Goal: Task Accomplishment & Management: Use online tool/utility

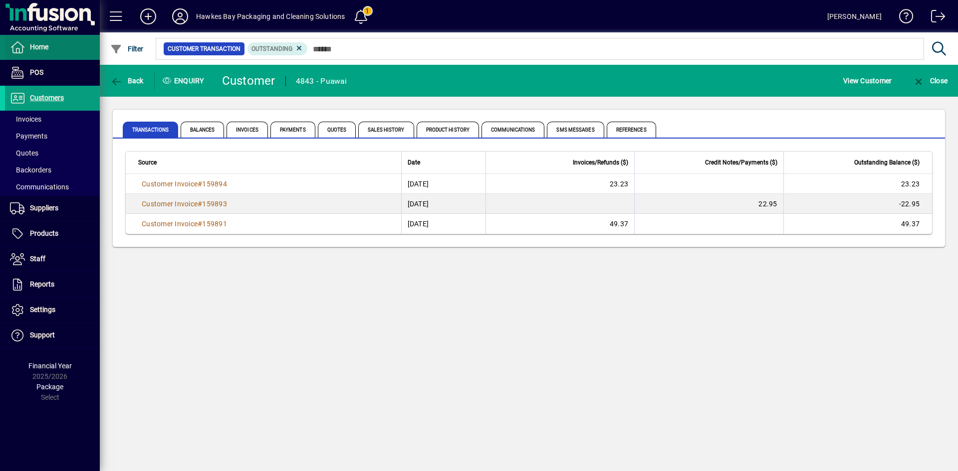
click at [59, 54] on span at bounding box center [52, 47] width 95 height 24
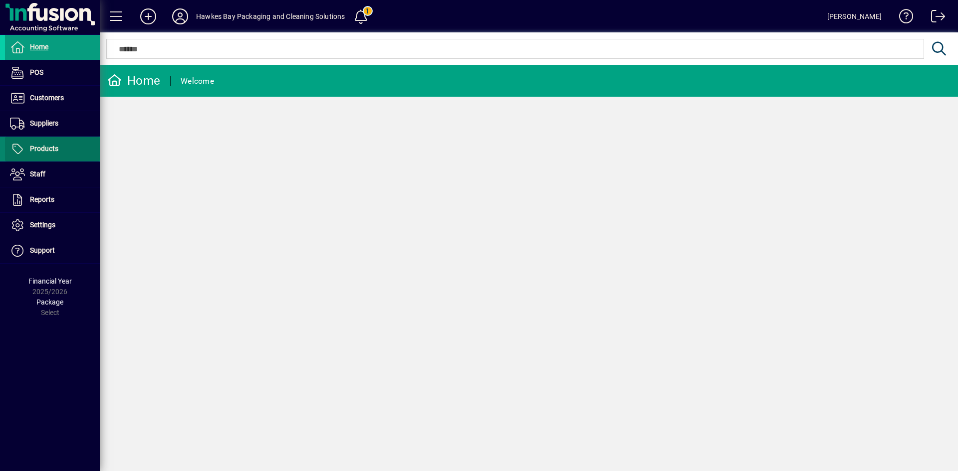
drag, startPoint x: 44, startPoint y: 151, endPoint x: 49, endPoint y: 154, distance: 5.6
click at [45, 151] on span "Products" at bounding box center [44, 149] width 28 height 8
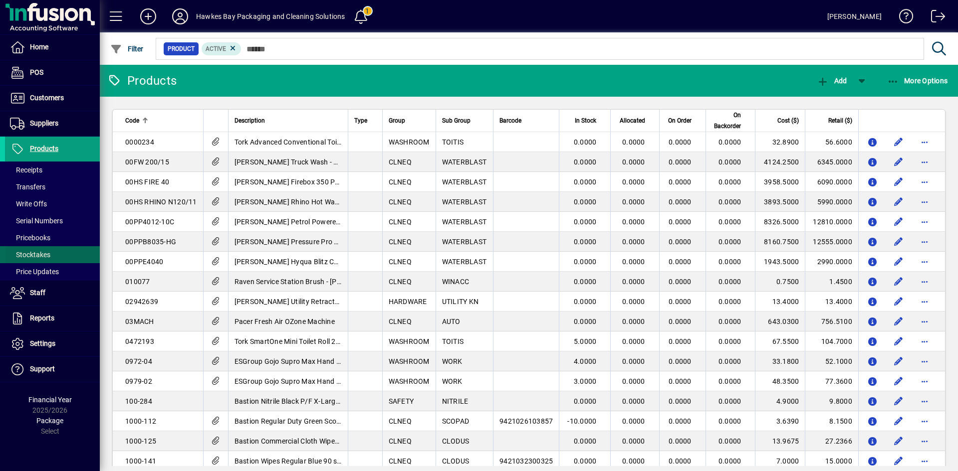
click at [50, 254] on span "Stocktakes" at bounding box center [30, 255] width 40 height 8
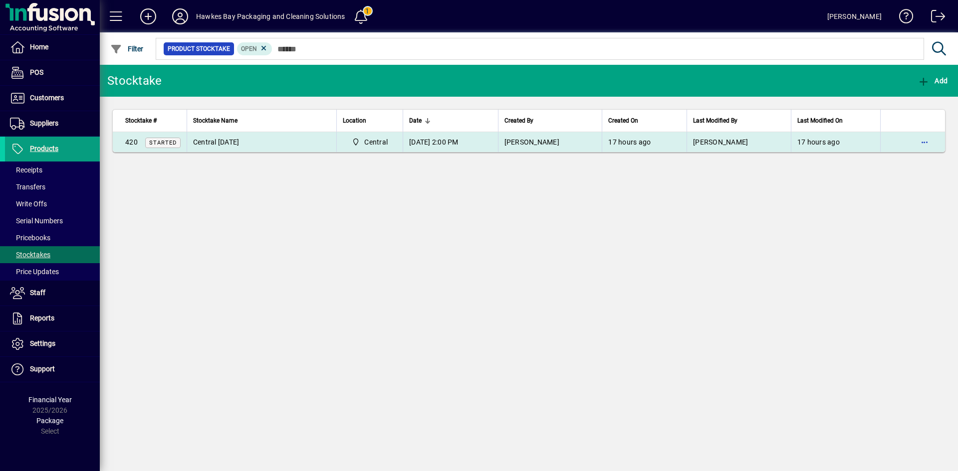
click at [461, 142] on td "[DATE] 2:00 PM" at bounding box center [450, 142] width 95 height 20
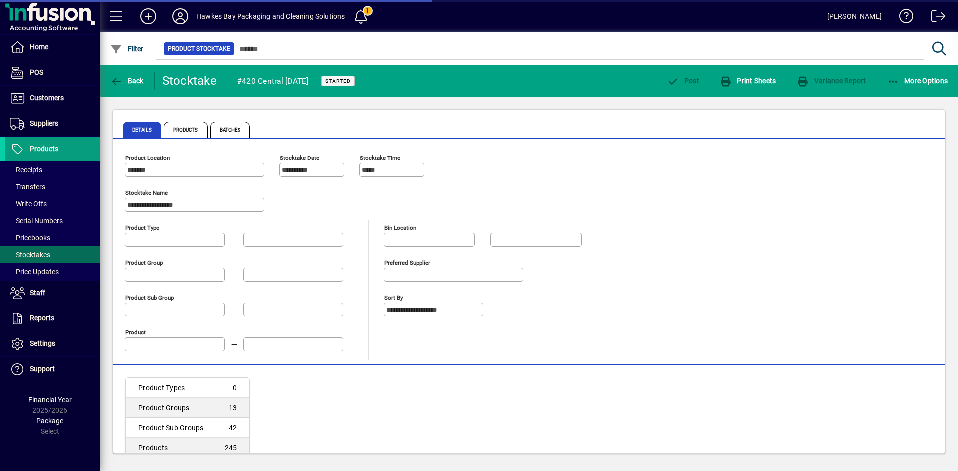
type input "**********"
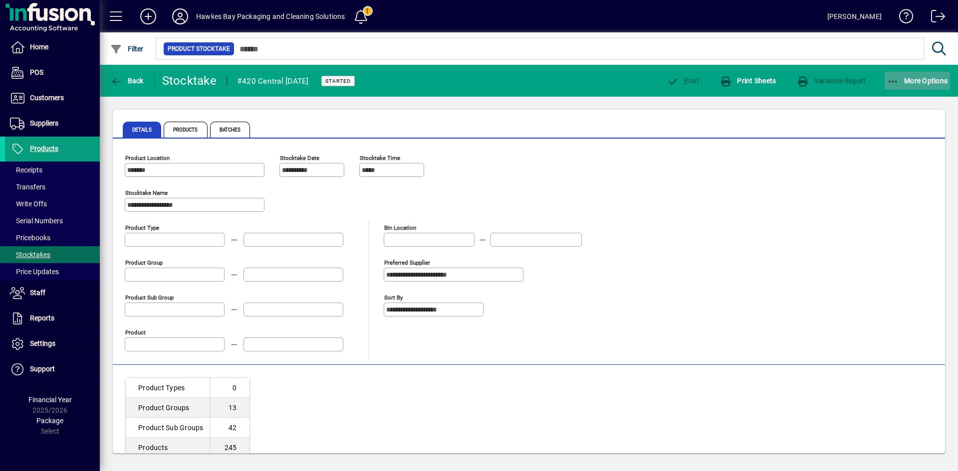
click at [901, 86] on span "button" at bounding box center [917, 81] width 66 height 24
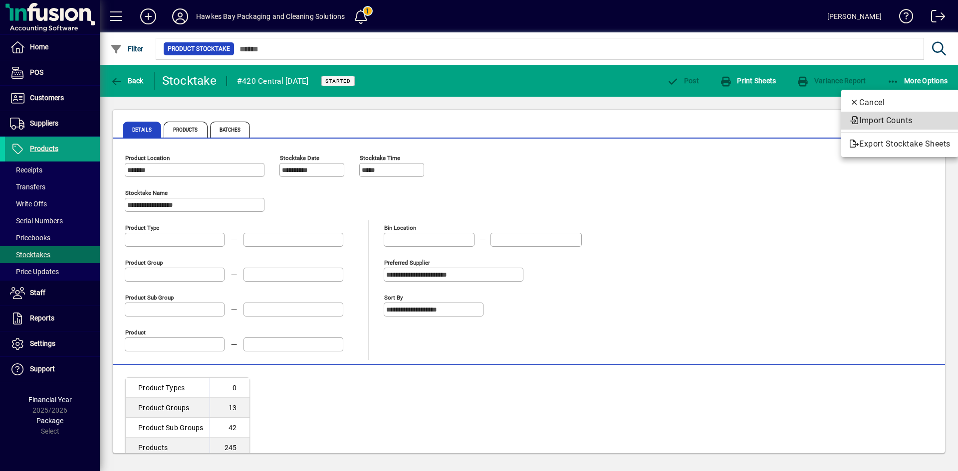
click at [863, 119] on span "Import Counts" at bounding box center [899, 121] width 101 height 12
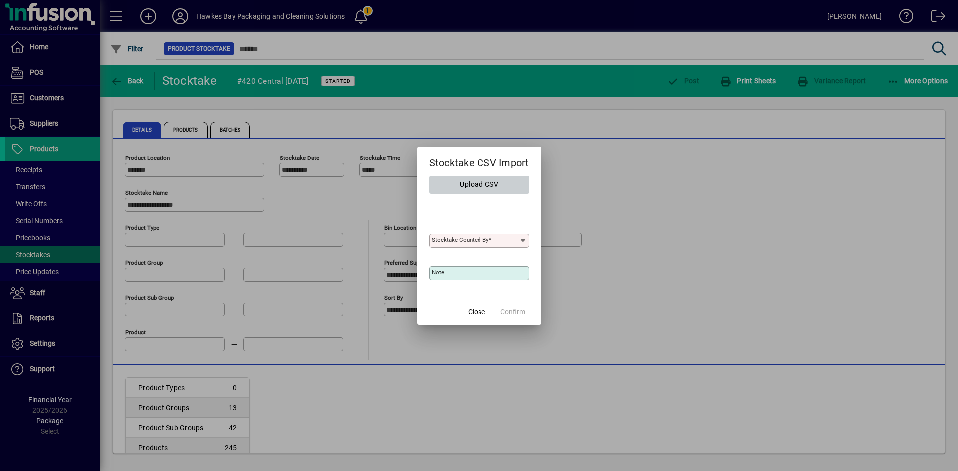
click at [526, 238] on icon at bounding box center [523, 241] width 8 height 8
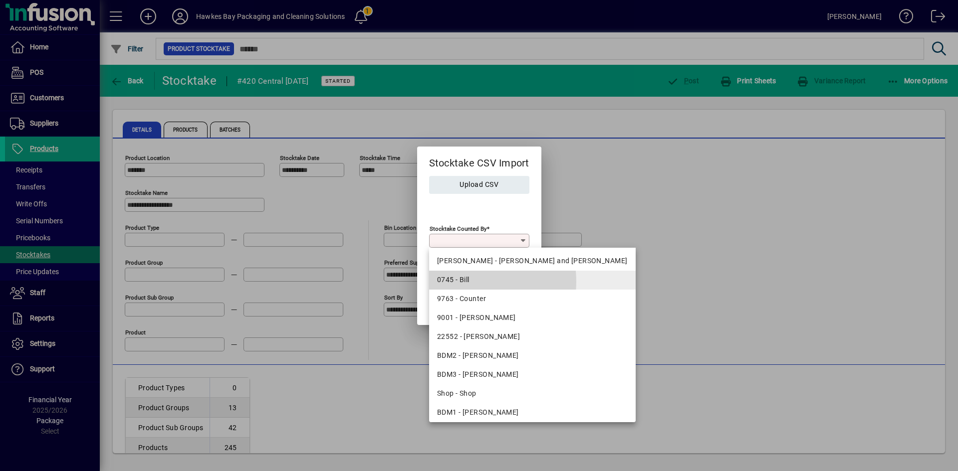
click at [462, 282] on div "0745 - Bill" at bounding box center [532, 280] width 191 height 10
type input "**********"
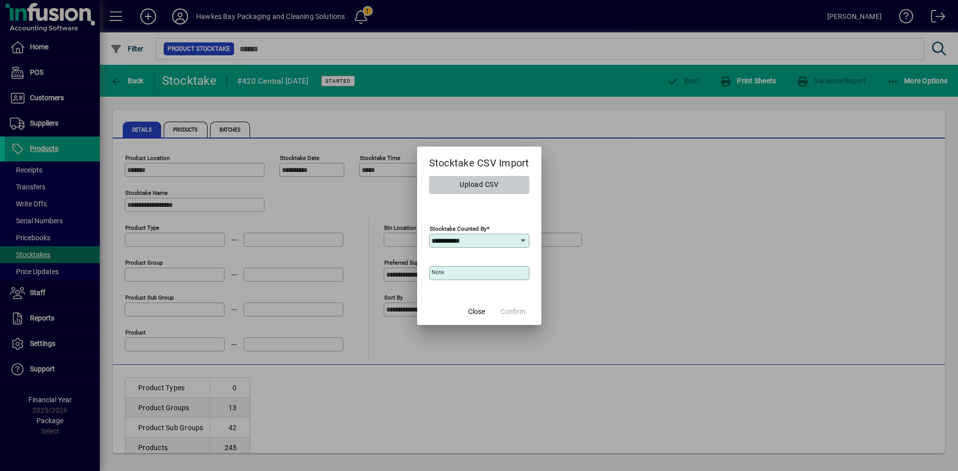
click at [487, 186] on span "Upload CSV" at bounding box center [478, 185] width 39 height 16
click at [684, 227] on div at bounding box center [479, 235] width 958 height 471
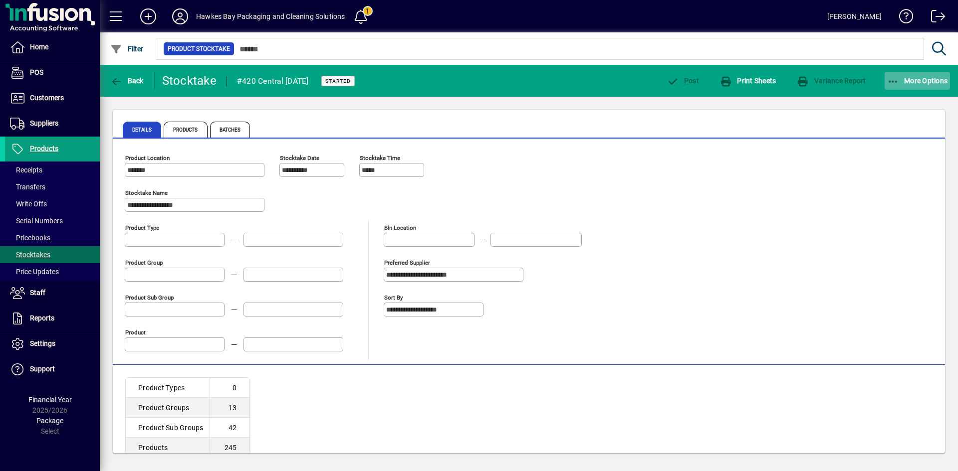
click at [928, 80] on span "More Options" at bounding box center [917, 81] width 61 height 8
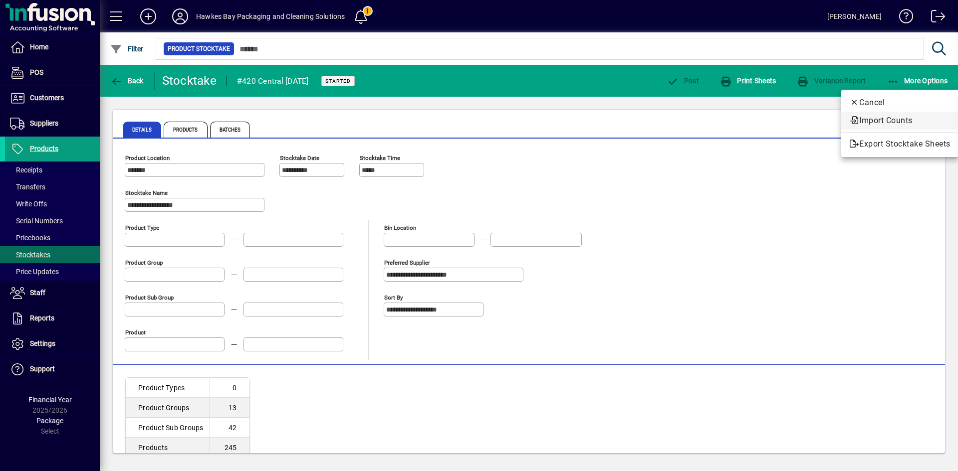
click at [865, 120] on span "Import Counts" at bounding box center [899, 121] width 101 height 12
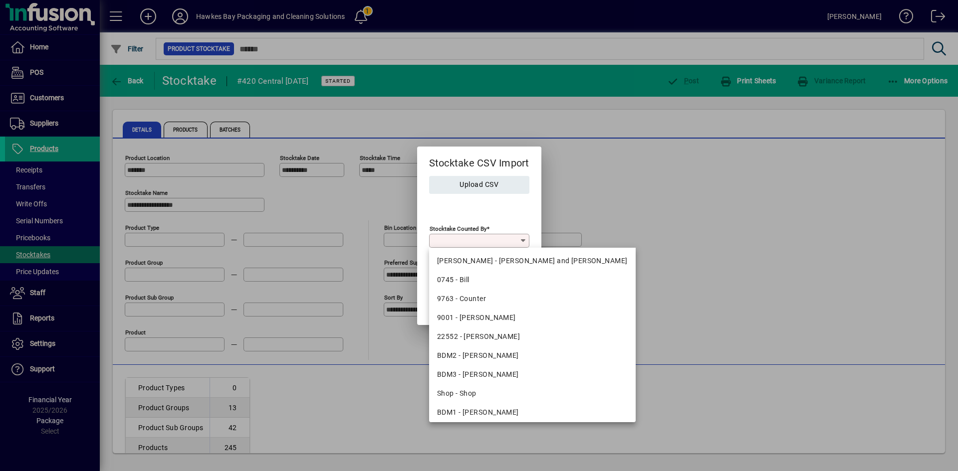
click at [519, 240] on div at bounding box center [480, 241] width 97 height 8
click at [472, 279] on div "0745 - Bill" at bounding box center [532, 280] width 191 height 10
type input "**********"
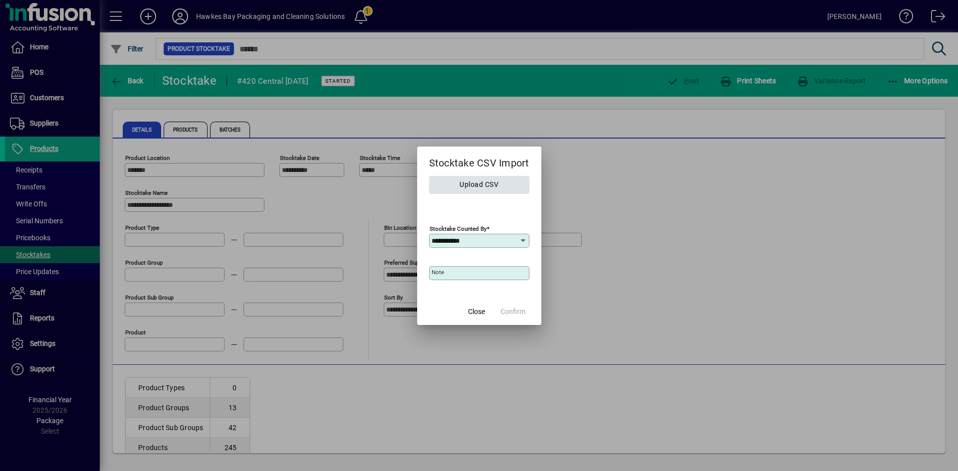
click at [488, 184] on span "Upload CSV" at bounding box center [478, 185] width 39 height 16
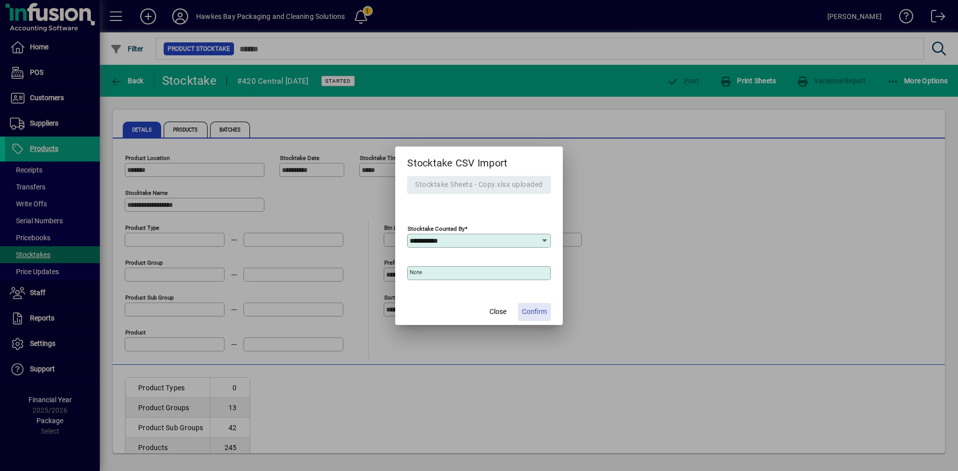
click at [536, 317] on span "Confirm" at bounding box center [534, 312] width 25 height 10
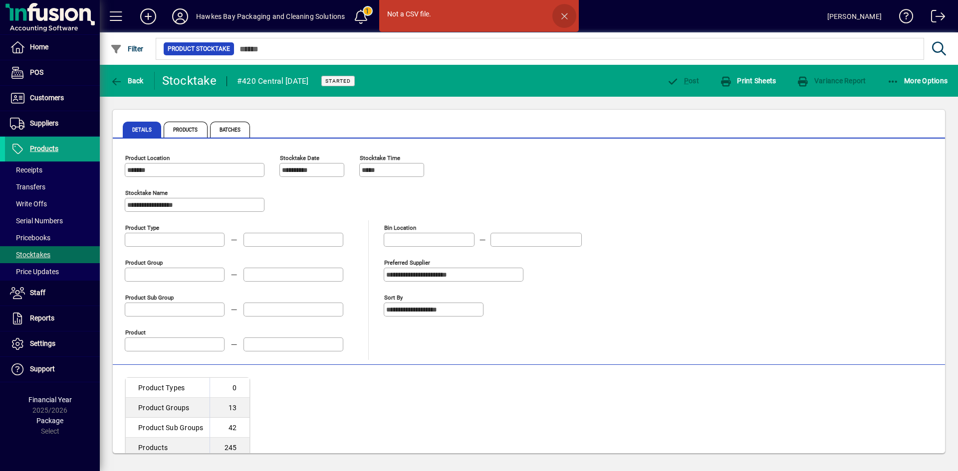
click at [565, 14] on span "button" at bounding box center [564, 16] width 24 height 24
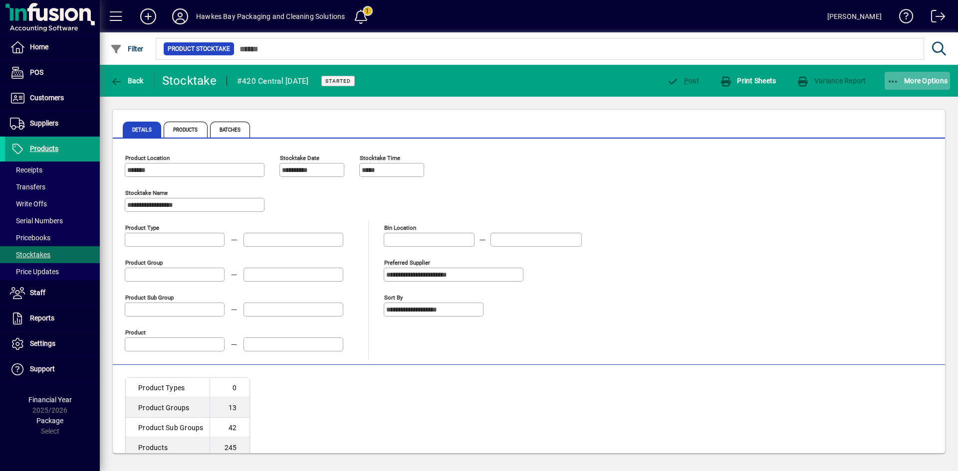
click at [909, 79] on span "More Options" at bounding box center [917, 81] width 61 height 8
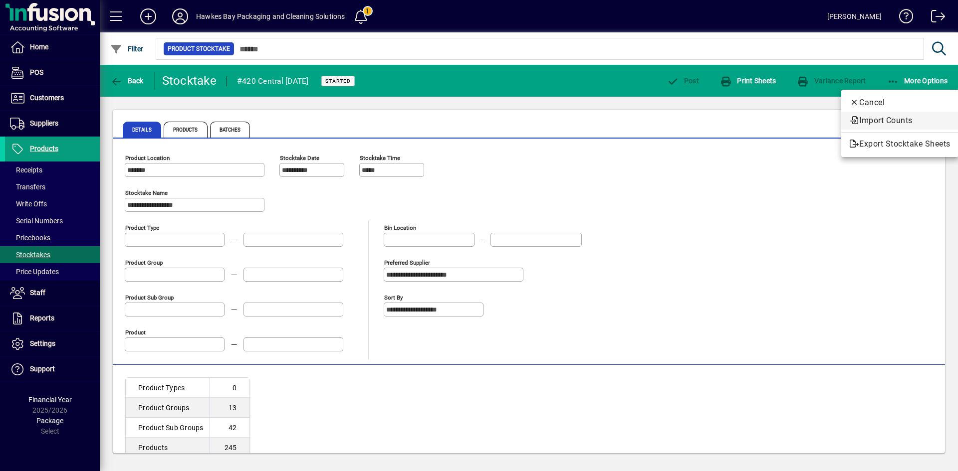
click at [885, 116] on span "Import Counts" at bounding box center [899, 121] width 101 height 12
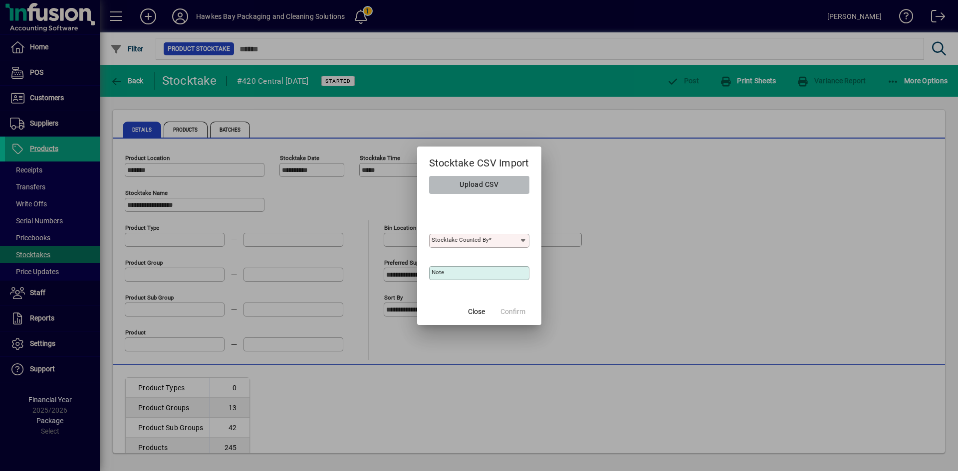
click at [511, 183] on span "button" at bounding box center [479, 185] width 100 height 24
click at [473, 188] on span "Upload CSV" at bounding box center [478, 185] width 39 height 16
click at [512, 187] on span "button" at bounding box center [479, 185] width 100 height 24
click at [474, 317] on span "Close" at bounding box center [476, 312] width 17 height 10
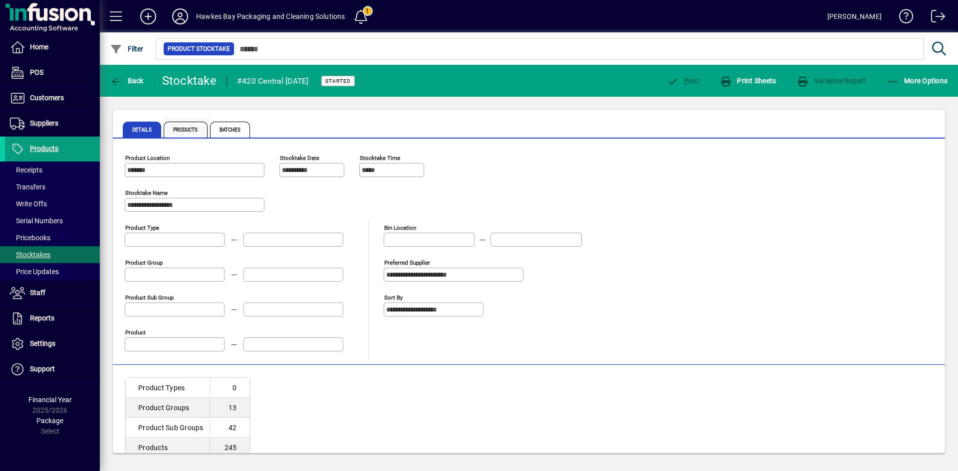
click at [175, 122] on span "Products" at bounding box center [186, 130] width 44 height 16
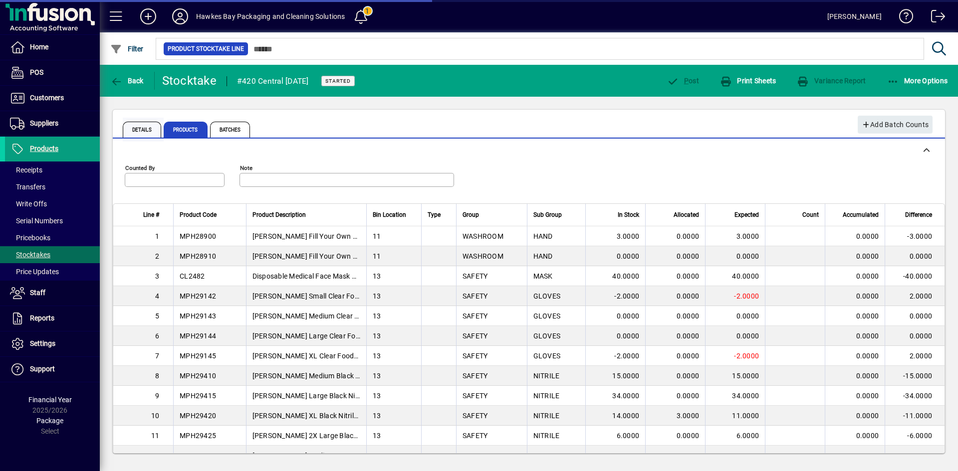
click at [145, 124] on span "Details" at bounding box center [142, 130] width 38 height 16
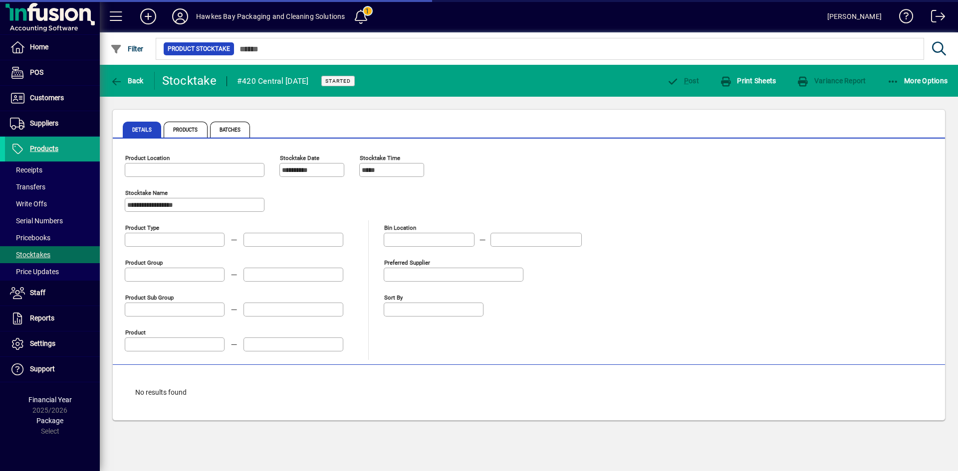
type input "*******"
type input "**********"
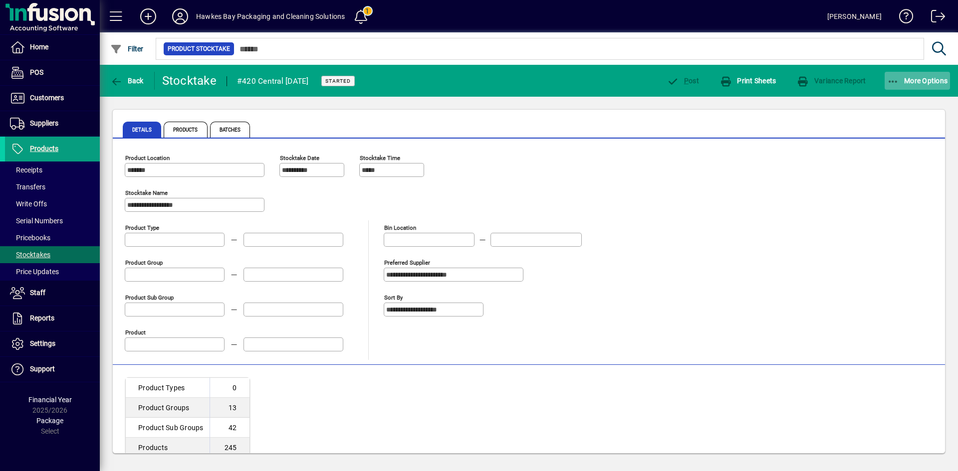
click at [925, 83] on span "More Options" at bounding box center [917, 81] width 61 height 8
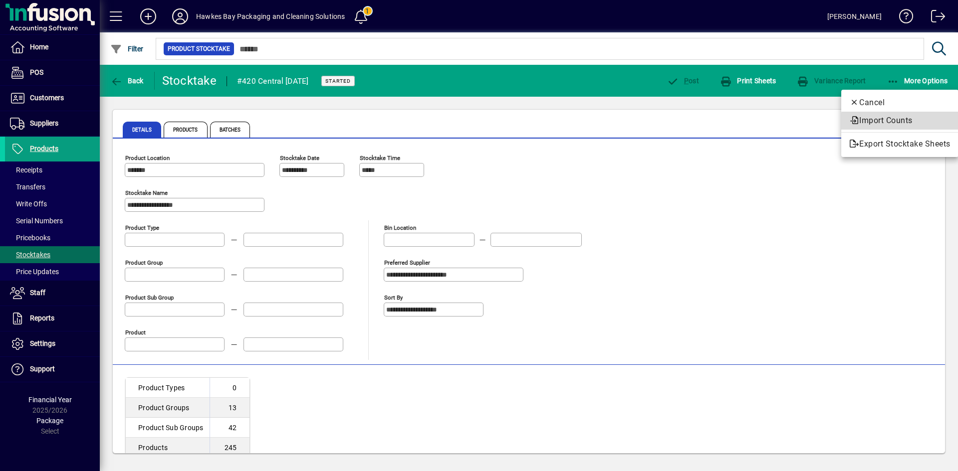
click at [928, 123] on span "Import Counts" at bounding box center [899, 121] width 101 height 12
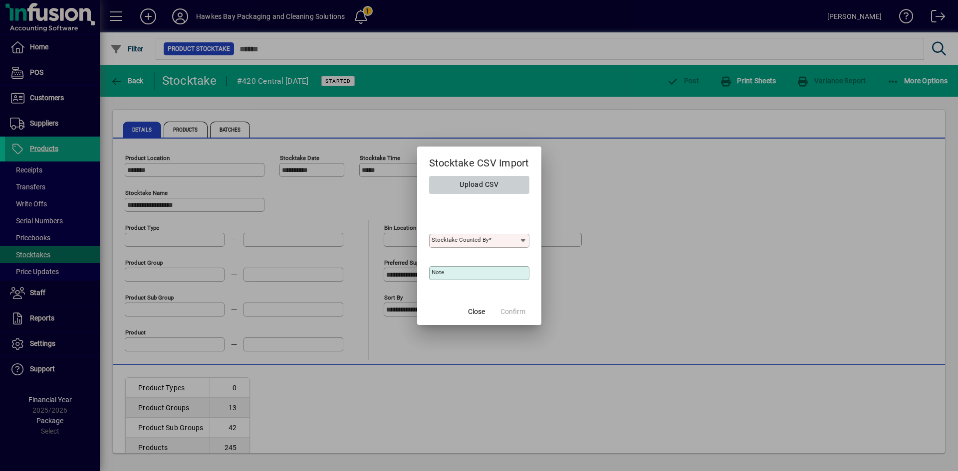
click at [466, 191] on span "Upload CSV" at bounding box center [478, 185] width 39 height 16
click at [469, 188] on span "Upload CSV" at bounding box center [478, 185] width 39 height 16
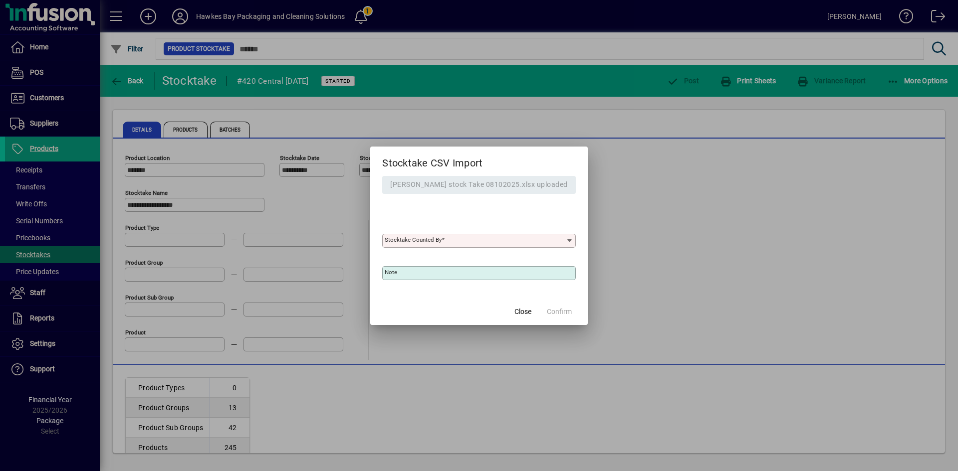
click at [522, 242] on input "Stocktake Counted By" at bounding box center [475, 241] width 181 height 8
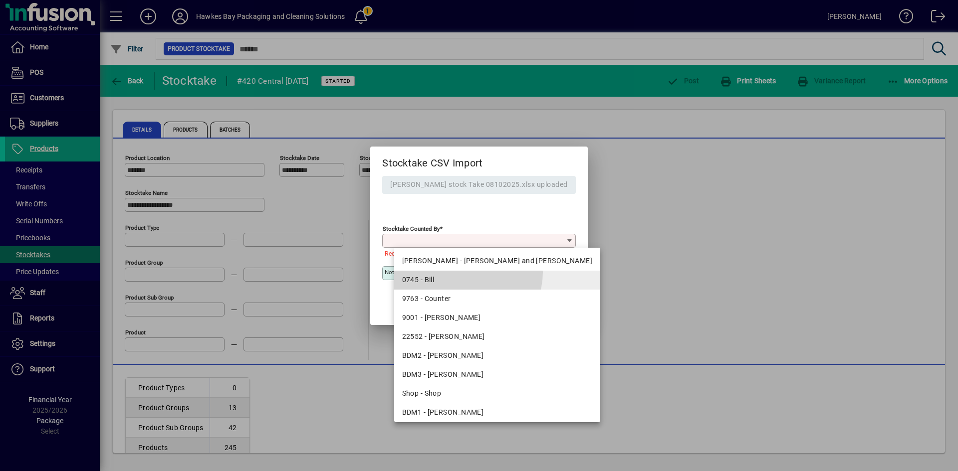
click at [466, 272] on mat-option "0745 - Bill" at bounding box center [497, 280] width 207 height 19
type input "**********"
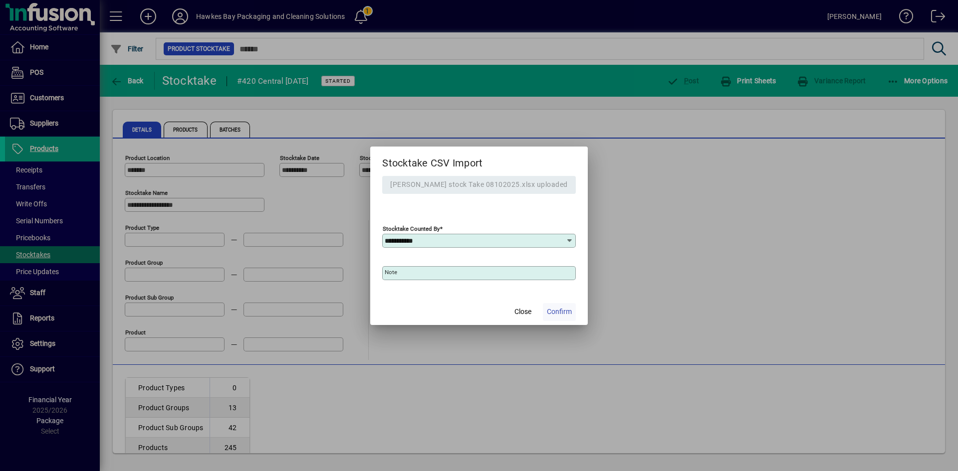
click at [555, 307] on span "Confirm" at bounding box center [559, 312] width 25 height 10
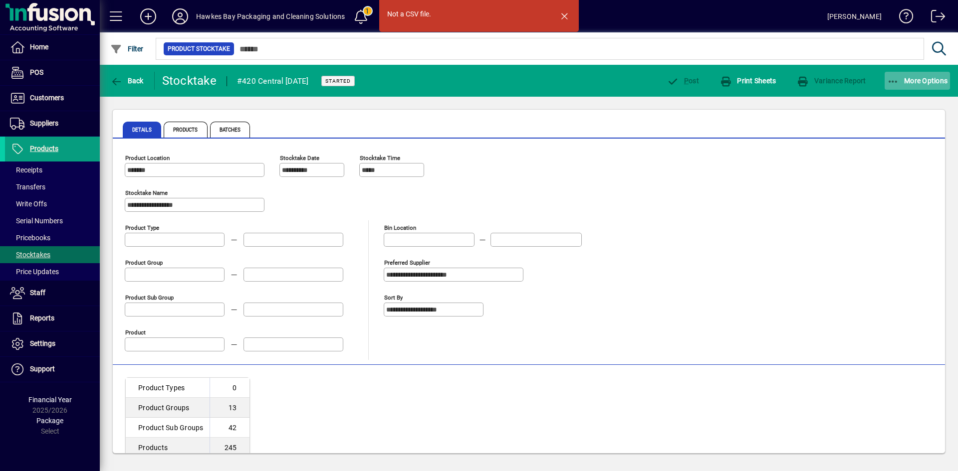
click at [913, 84] on span "More Options" at bounding box center [917, 81] width 61 height 8
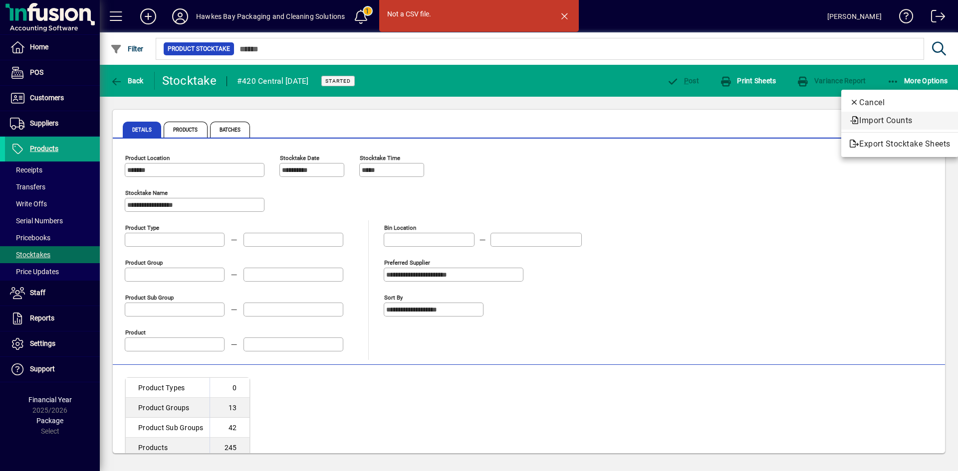
click at [894, 120] on span "Import Counts" at bounding box center [899, 121] width 101 height 12
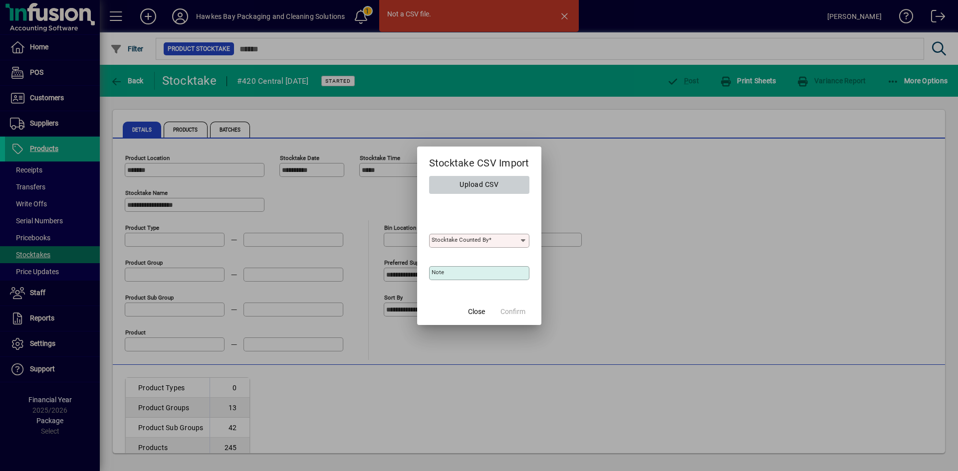
click at [502, 185] on span "button" at bounding box center [479, 185] width 100 height 24
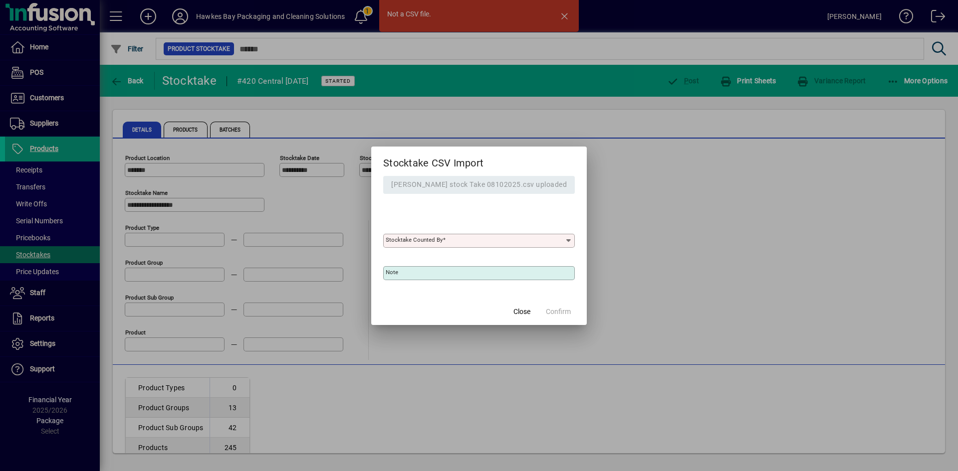
click at [488, 233] on div "Stocktake Counted By" at bounding box center [479, 236] width 192 height 24
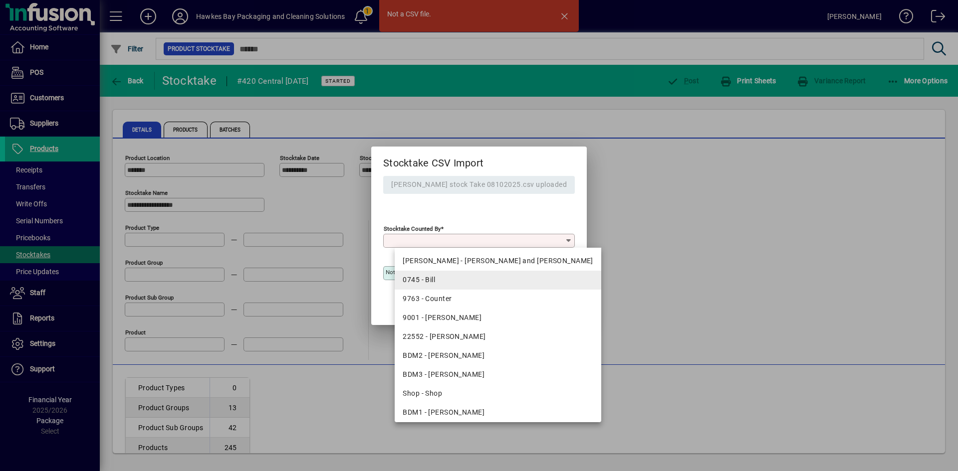
click at [458, 286] on mat-option "0745 - Bill" at bounding box center [498, 280] width 207 height 19
type input "**********"
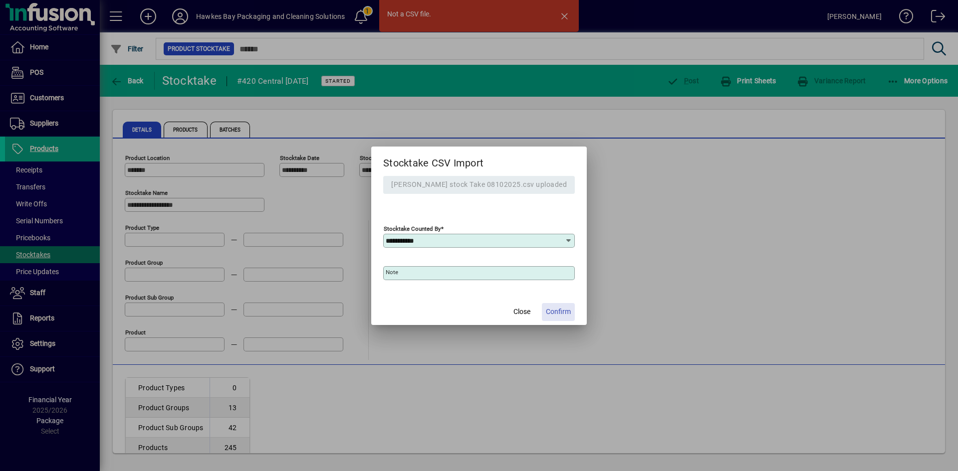
click at [556, 310] on span "Confirm" at bounding box center [558, 312] width 25 height 10
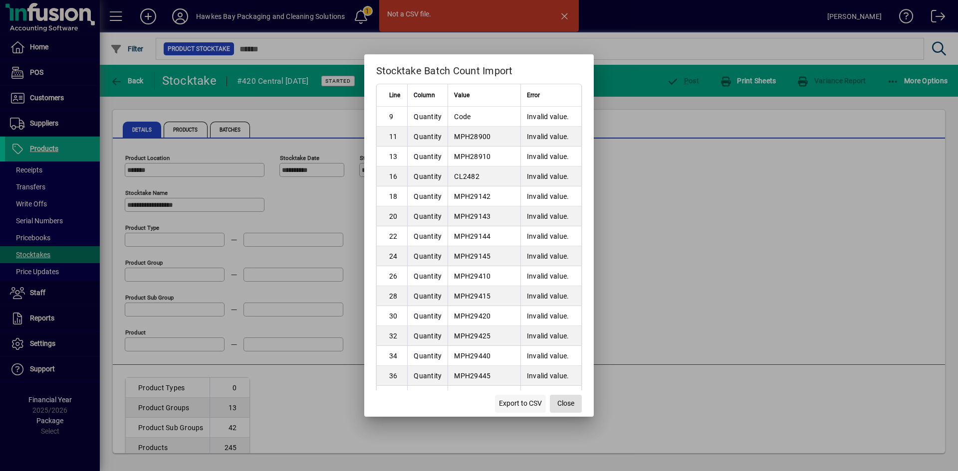
click at [507, 404] on span "Export to CSV" at bounding box center [520, 404] width 43 height 10
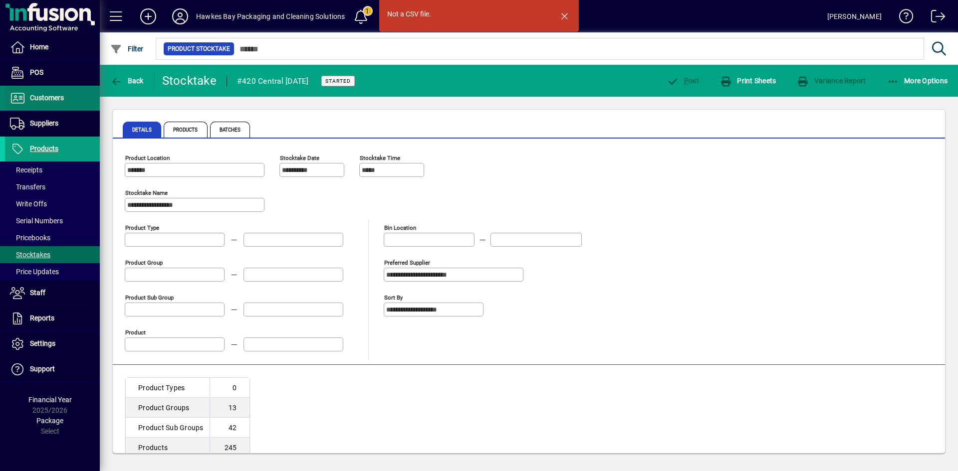
click at [34, 100] on span "Customers" at bounding box center [47, 98] width 34 height 8
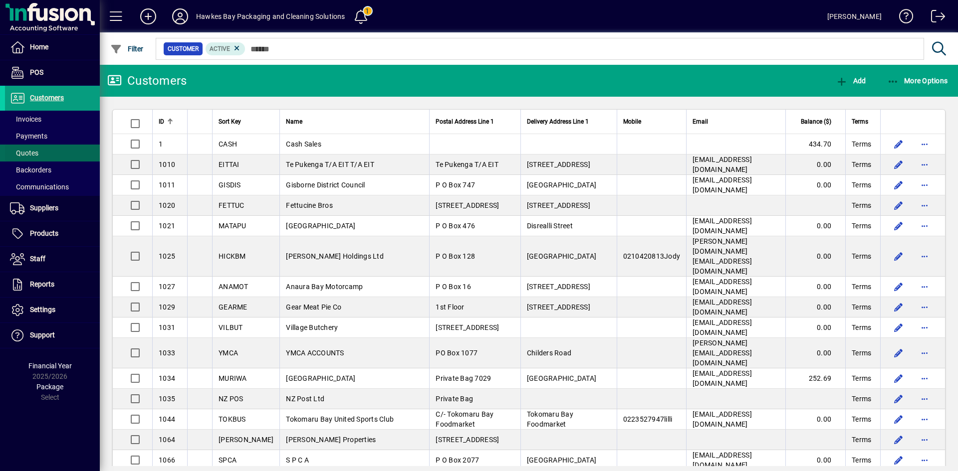
click at [34, 147] on span at bounding box center [52, 153] width 95 height 24
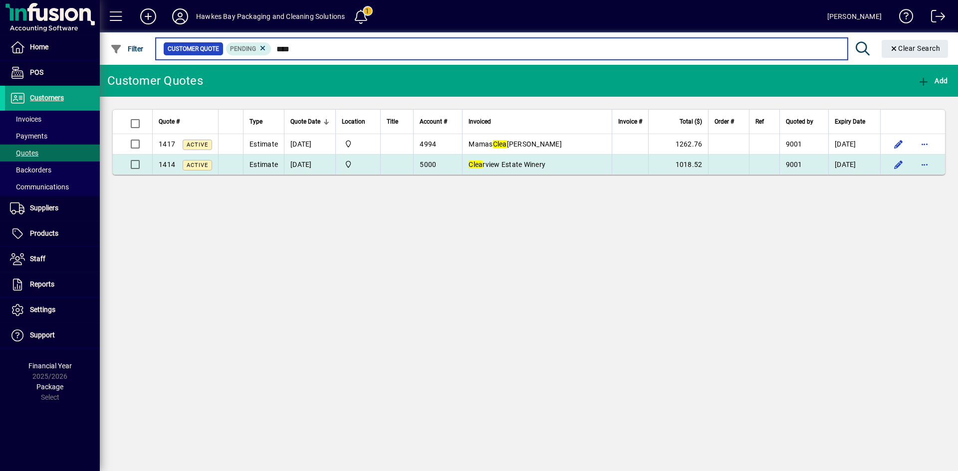
type input "****"
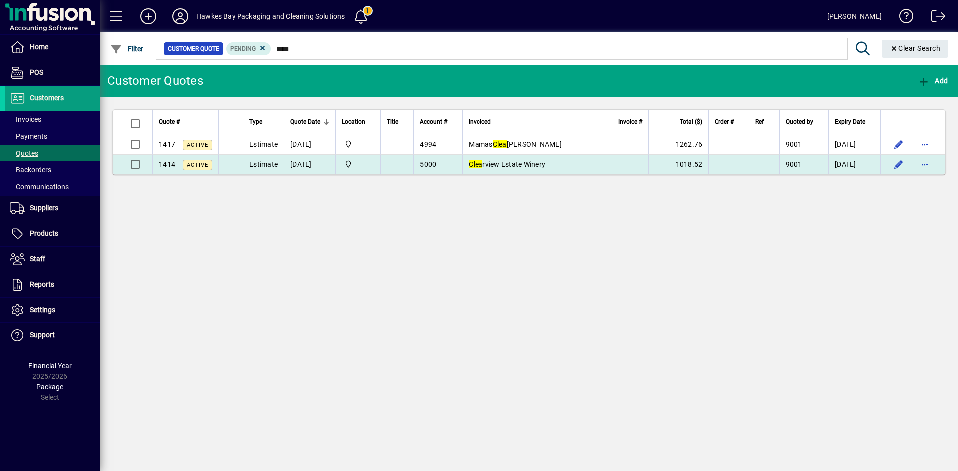
click at [289, 164] on td "[DATE]" at bounding box center [309, 165] width 51 height 20
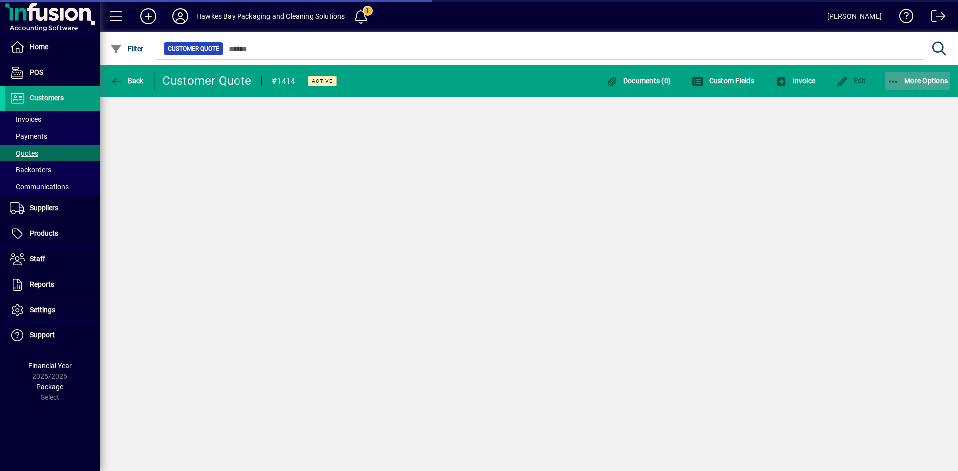
click at [941, 88] on span "button" at bounding box center [917, 81] width 66 height 24
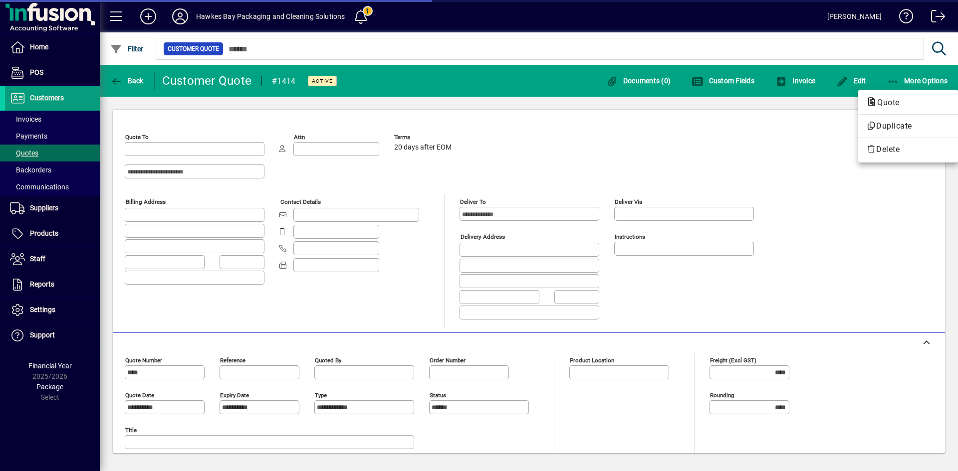
type input "**********"
type input "*******"
type input "**********"
click at [898, 107] on span "Quote" at bounding box center [885, 102] width 38 height 9
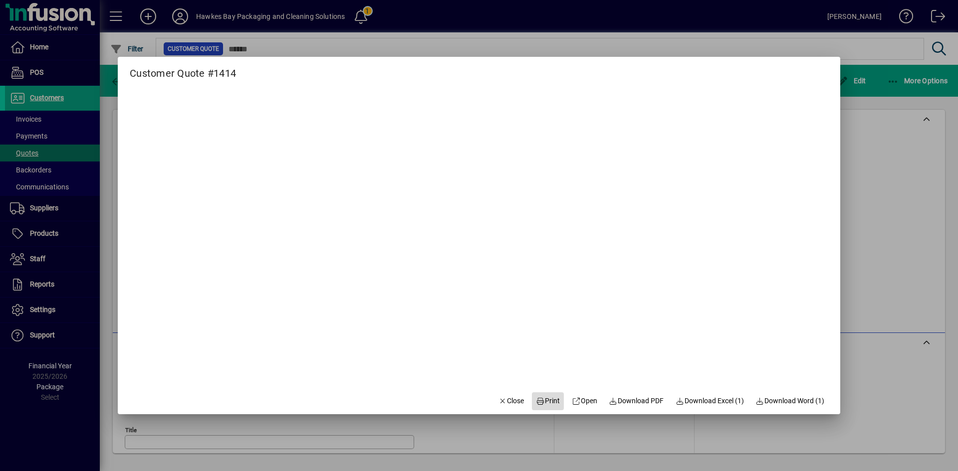
click at [546, 401] on span "Print" at bounding box center [548, 401] width 24 height 10
click at [503, 402] on span "Close" at bounding box center [511, 401] width 26 height 10
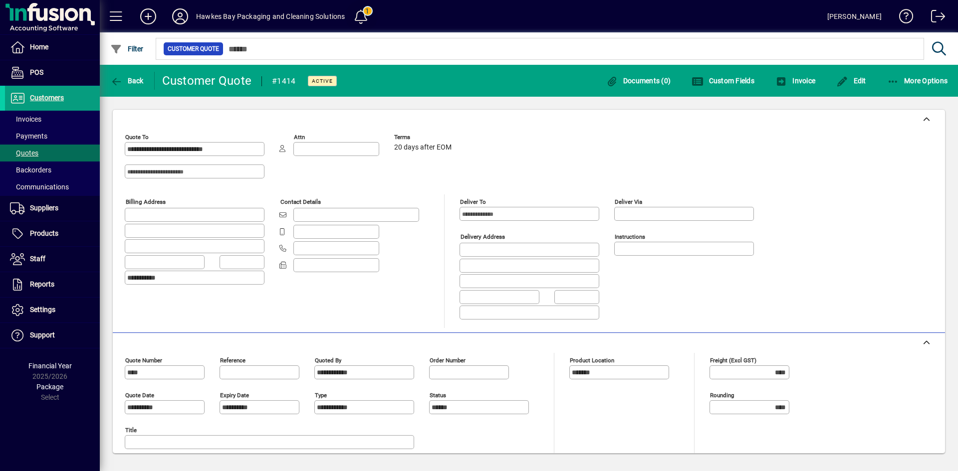
click at [364, 10] on span at bounding box center [361, 16] width 24 height 24
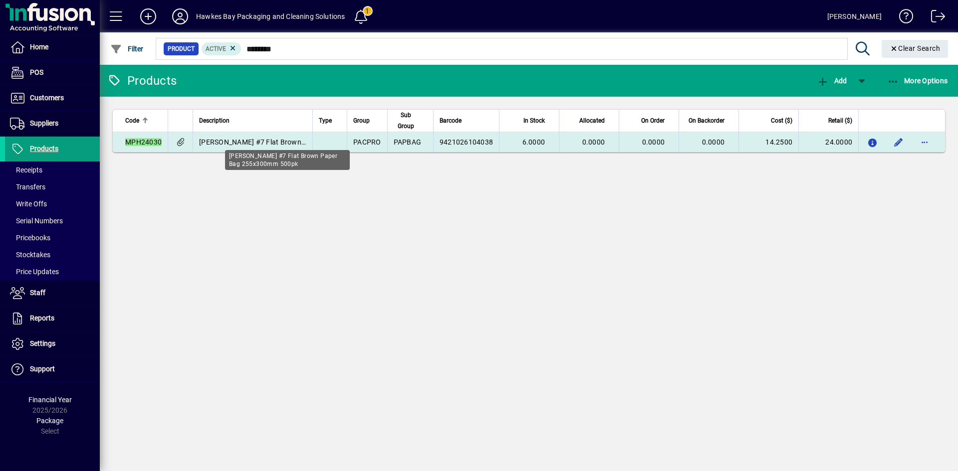
type input "********"
click at [310, 143] on span "[PERSON_NAME] #7 Flat Brown Paper Bag 255x300mm 500pk" at bounding box center [299, 142] width 201 height 8
